Goal: Task Accomplishment & Management: Manage account settings

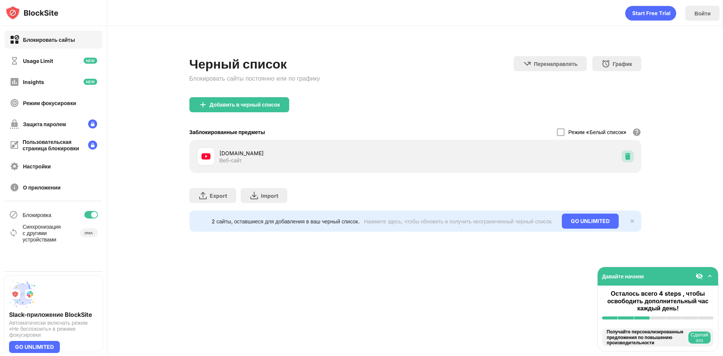
click at [627, 153] on img at bounding box center [628, 156] width 8 height 8
